Goal: Entertainment & Leisure: Consume media (video, audio)

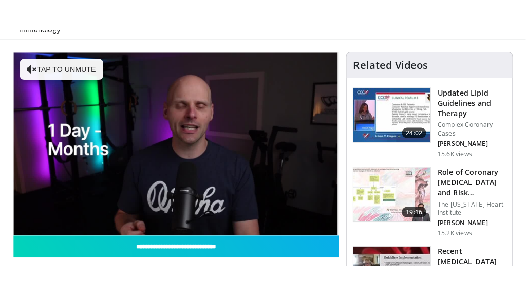
scroll to position [97, 0]
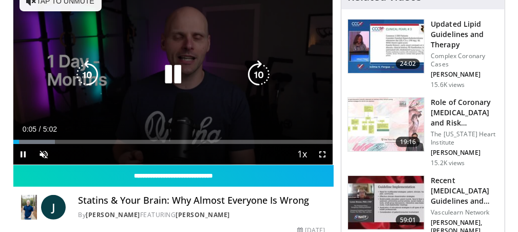
click at [183, 100] on div "10 seconds Tap to unmute" at bounding box center [173, 75] width 320 height 180
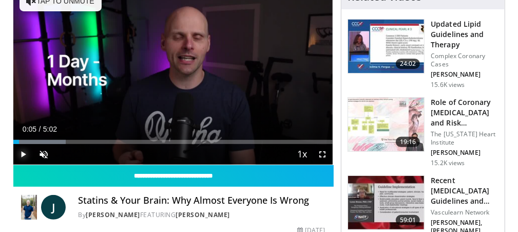
click at [23, 151] on span "Video Player" at bounding box center [23, 154] width 21 height 21
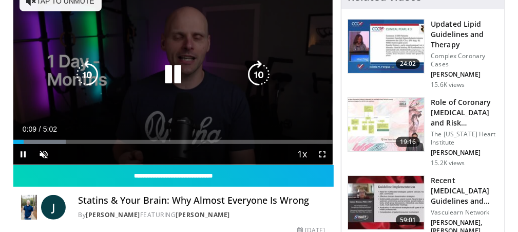
click at [58, 4] on button "Tap to unmute" at bounding box center [61, 1] width 82 height 21
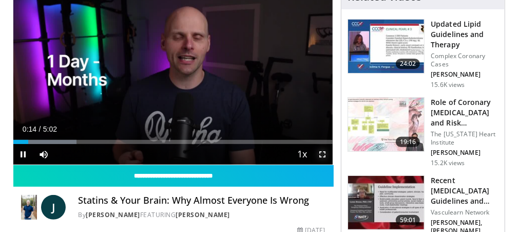
click at [323, 152] on span "Video Player" at bounding box center [322, 154] width 21 height 21
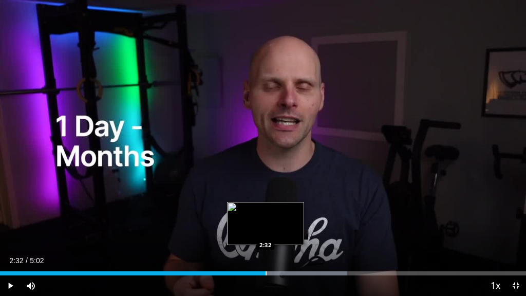
click at [266, 231] on div "Progress Bar" at bounding box center [266, 273] width 1 height 4
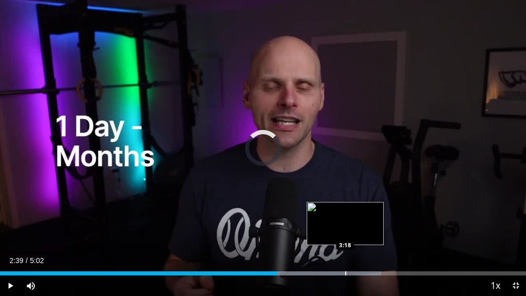
click at [345, 231] on div "Loaded : 72.48% 2:39 3:18" at bounding box center [263, 273] width 526 height 4
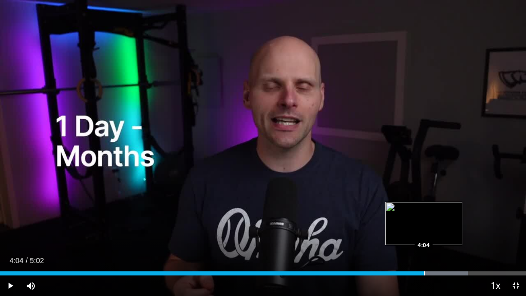
click at [424, 231] on div "Progress Bar" at bounding box center [424, 273] width 1 height 4
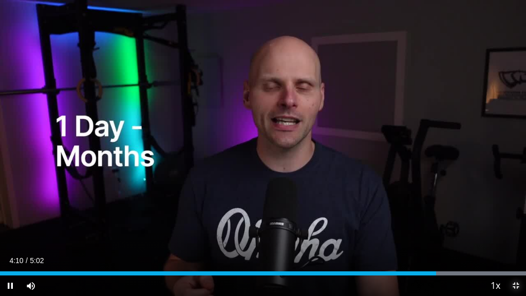
click at [514, 231] on span "Video Player" at bounding box center [515, 285] width 21 height 21
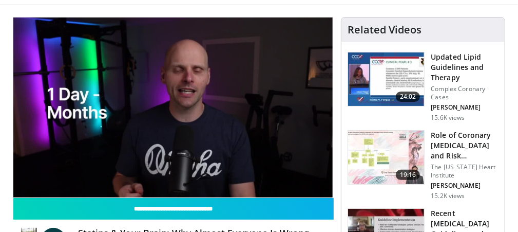
scroll to position [93, 0]
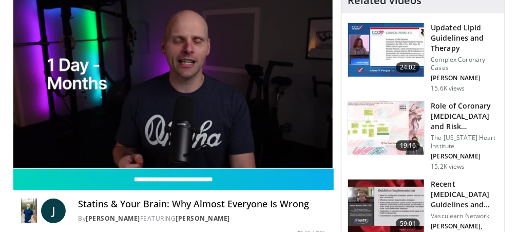
click at [447, 38] on h3 "Updated Lipid Guidelines and Therapy" at bounding box center [465, 38] width 68 height 31
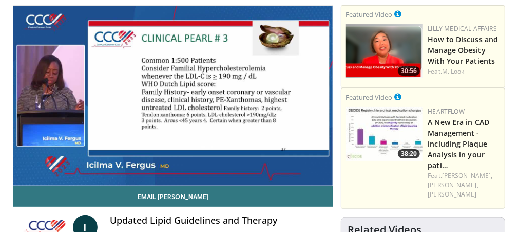
scroll to position [71, 0]
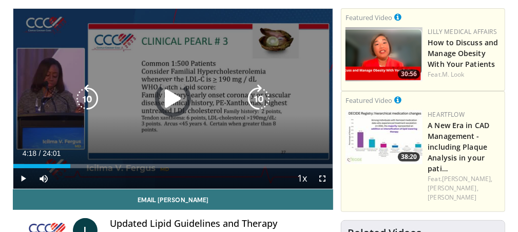
click at [70, 162] on div "Loaded : 3.46% 04:18 04:18" at bounding box center [173, 163] width 320 height 10
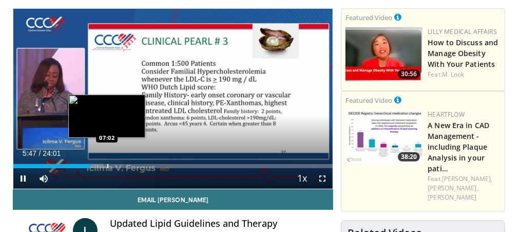
click at [107, 165] on div "Progress Bar" at bounding box center [107, 166] width 1 height 4
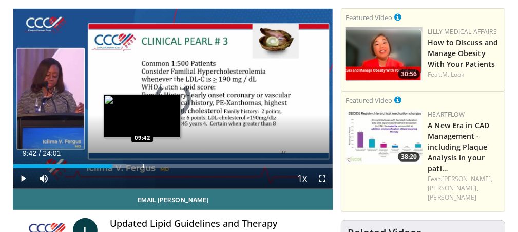
click at [143, 165] on div "Progress Bar" at bounding box center [143, 166] width 1 height 4
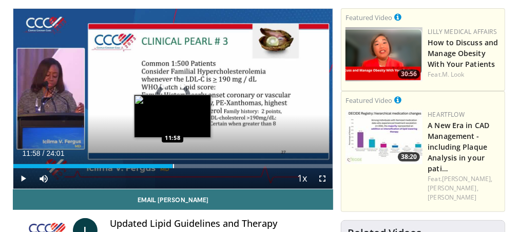
click at [173, 166] on div "Progress Bar" at bounding box center [173, 166] width 1 height 4
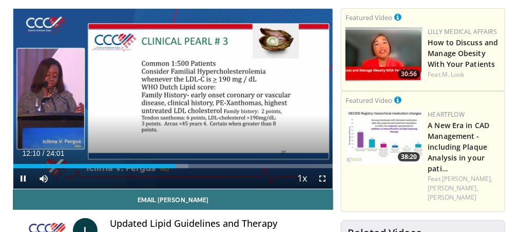
click at [202, 168] on div "Current Time 12:10 / Duration 24:01 Pause Skip Backward Skip Forward Mute Loade…" at bounding box center [173, 178] width 320 height 21
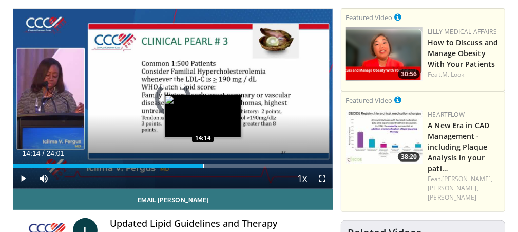
click at [203, 164] on div "Progress Bar" at bounding box center [203, 166] width 1 height 4
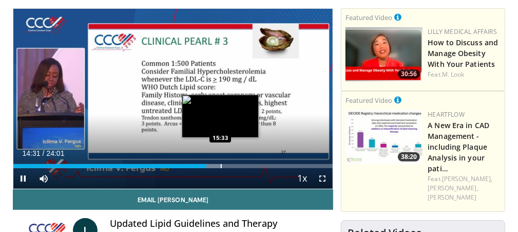
click at [221, 165] on div "Progress Bar" at bounding box center [221, 166] width 1 height 4
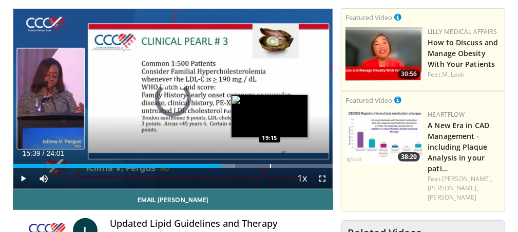
click at [271, 167] on div "Loaded : 69.44% 15:39 19:15" at bounding box center [173, 166] width 320 height 4
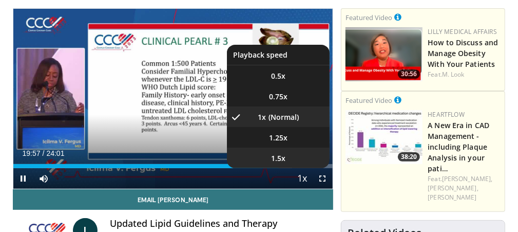
click at [298, 167] on li "1.5x" at bounding box center [278, 157] width 103 height 21
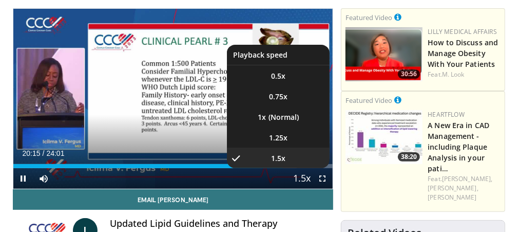
click at [299, 179] on span "Video Player" at bounding box center [302, 178] width 14 height 21
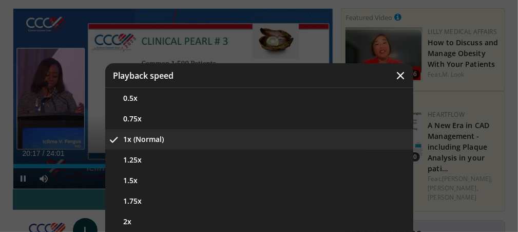
click at [140, 136] on button "1x (Normal)" at bounding box center [259, 139] width 308 height 21
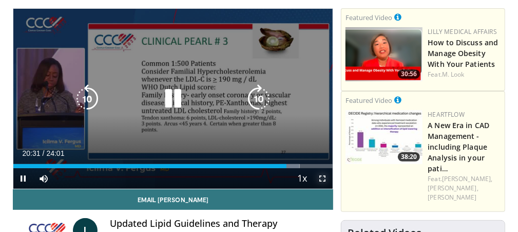
drag, startPoint x: 323, startPoint y: 177, endPoint x: 323, endPoint y: 221, distance: 44.7
click at [323, 177] on span "Video Player" at bounding box center [322, 178] width 21 height 21
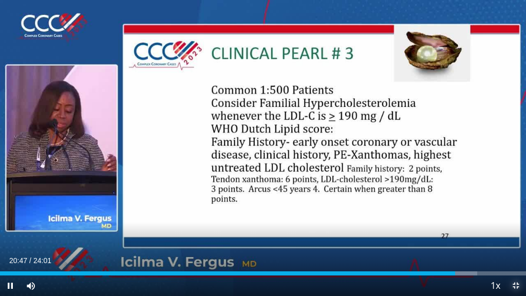
click at [514, 231] on span "Video Player" at bounding box center [515, 285] width 21 height 21
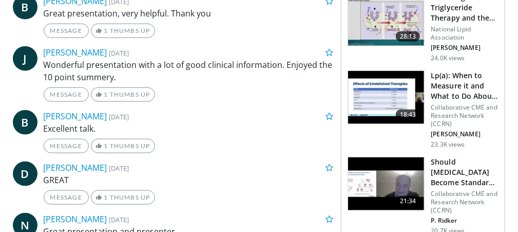
scroll to position [576, 0]
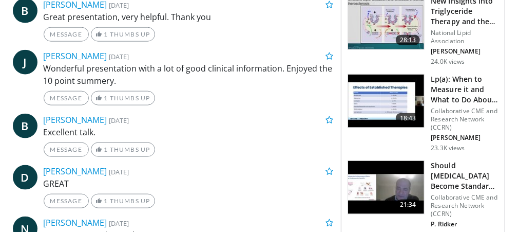
click at [449, 80] on h3 "Lp(a): When to Measure it and What to Do About it" at bounding box center [465, 89] width 68 height 31
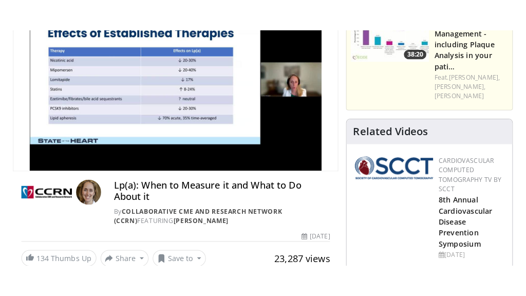
scroll to position [102, 0]
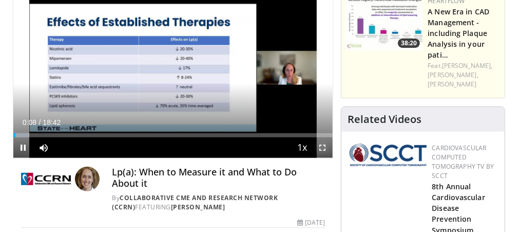
click at [322, 146] on span "Video Player" at bounding box center [322, 147] width 21 height 21
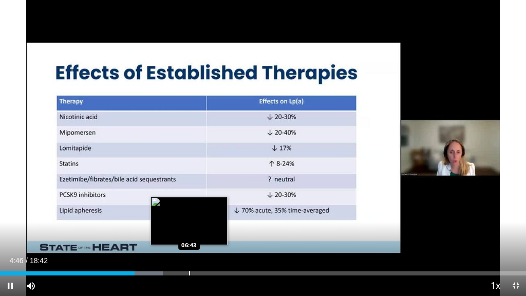
click at [189, 231] on div "Progress Bar" at bounding box center [189, 273] width 1 height 4
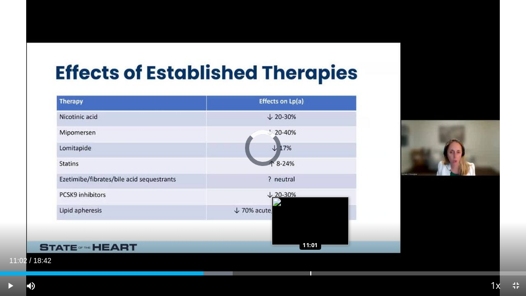
click at [311, 231] on div "Loaded : 44.20% 11:02 11:01" at bounding box center [263, 271] width 526 height 10
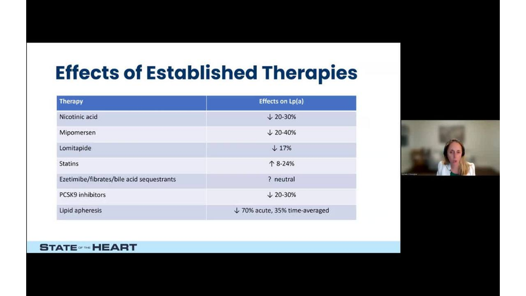
click at [342, 231] on div "10 seconds Tap to unmute" at bounding box center [263, 148] width 526 height 296
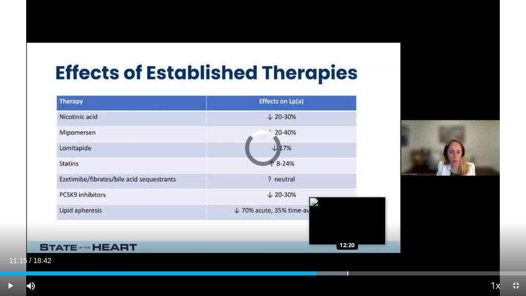
click at [347, 231] on div "Progress Bar" at bounding box center [347, 273] width 1 height 4
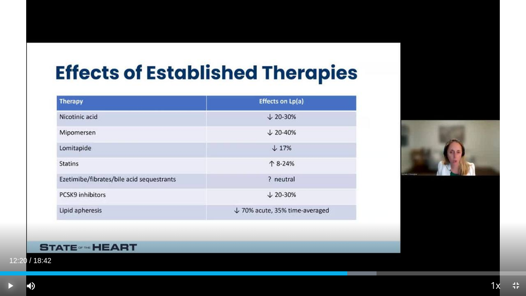
click at [11, 231] on span "Video Player" at bounding box center [10, 285] width 21 height 21
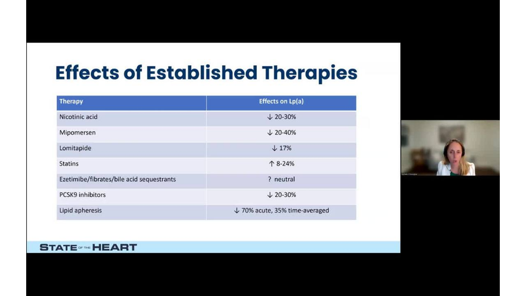
click at [411, 231] on div "10 seconds Tap to unmute" at bounding box center [263, 148] width 526 height 296
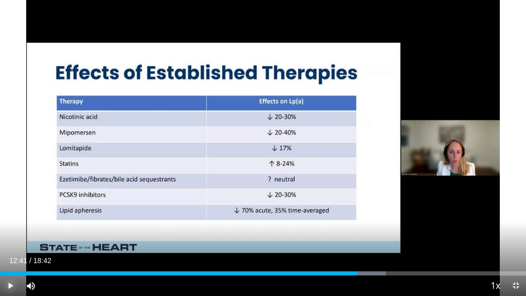
click at [11, 231] on span "Video Player" at bounding box center [10, 285] width 21 height 21
drag, startPoint x: 360, startPoint y: 273, endPoint x: 377, endPoint y: 273, distance: 17.5
click at [377, 231] on div "Loaded : 77.54% 13:23 13:24" at bounding box center [263, 273] width 526 height 4
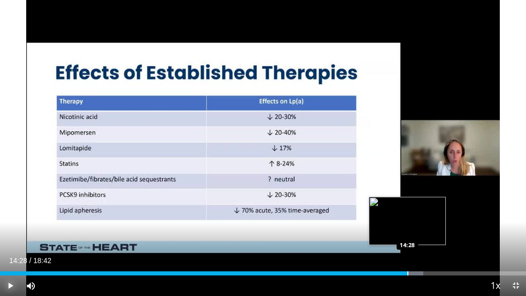
drag, startPoint x: 377, startPoint y: 273, endPoint x: 407, endPoint y: 274, distance: 29.8
click at [407, 231] on div "Progress Bar" at bounding box center [407, 273] width 1 height 4
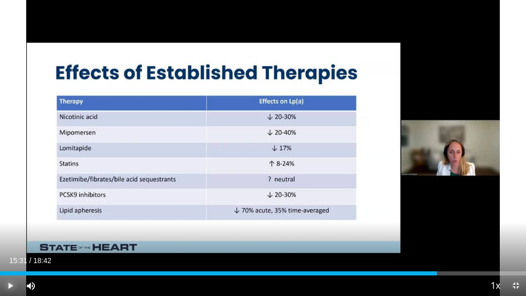
drag, startPoint x: 405, startPoint y: 274, endPoint x: 436, endPoint y: 275, distance: 31.4
click at [436, 231] on div "Current Time 15:31 / Duration 18:42 Play Skip Backward Skip Forward Mute 14% Lo…" at bounding box center [263, 285] width 526 height 21
drag, startPoint x: 516, startPoint y: 283, endPoint x: 514, endPoint y: 227, distance: 56.0
click at [516, 231] on span "Video Player" at bounding box center [515, 285] width 21 height 21
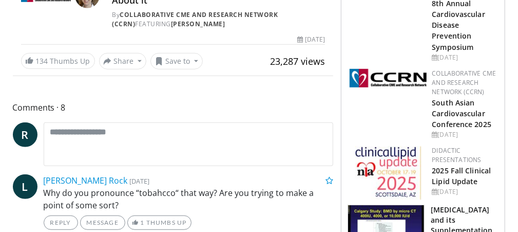
scroll to position [0, 0]
